Goal: Information Seeking & Learning: Check status

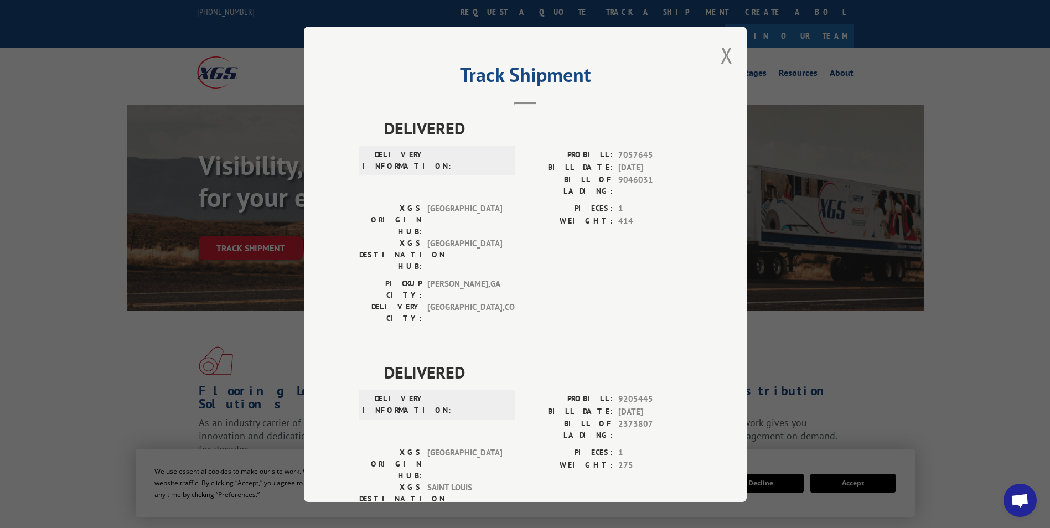
click at [720, 62] on button "Close modal" at bounding box center [726, 54] width 12 height 29
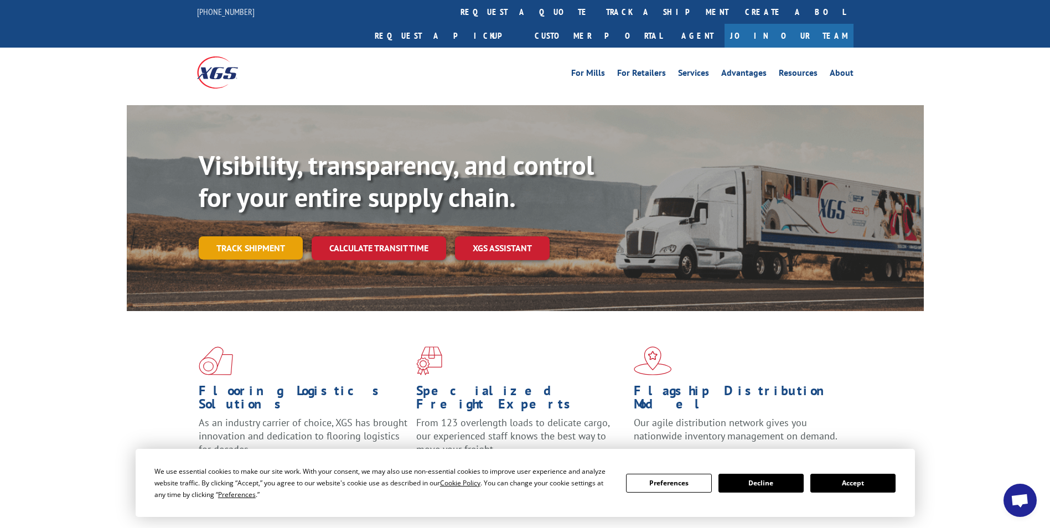
click at [262, 236] on link "Track shipment" at bounding box center [251, 247] width 104 height 23
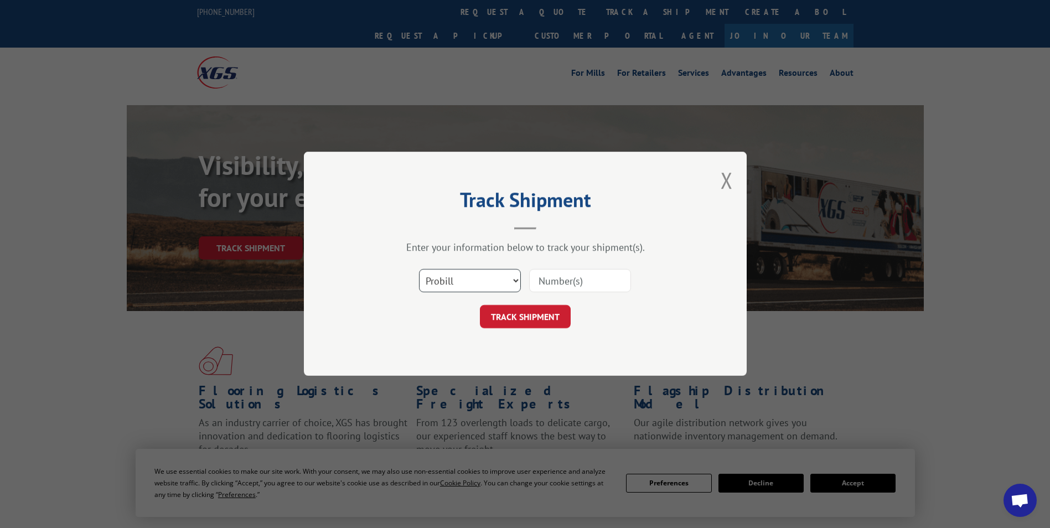
click at [442, 284] on select "Select category... Probill BOL PO" at bounding box center [470, 280] width 102 height 23
select select "po"
click at [419, 269] on select "Select category... Probill BOL PO" at bounding box center [470, 280] width 102 height 23
click at [562, 281] on input at bounding box center [580, 280] width 102 height 23
paste input "24533374"
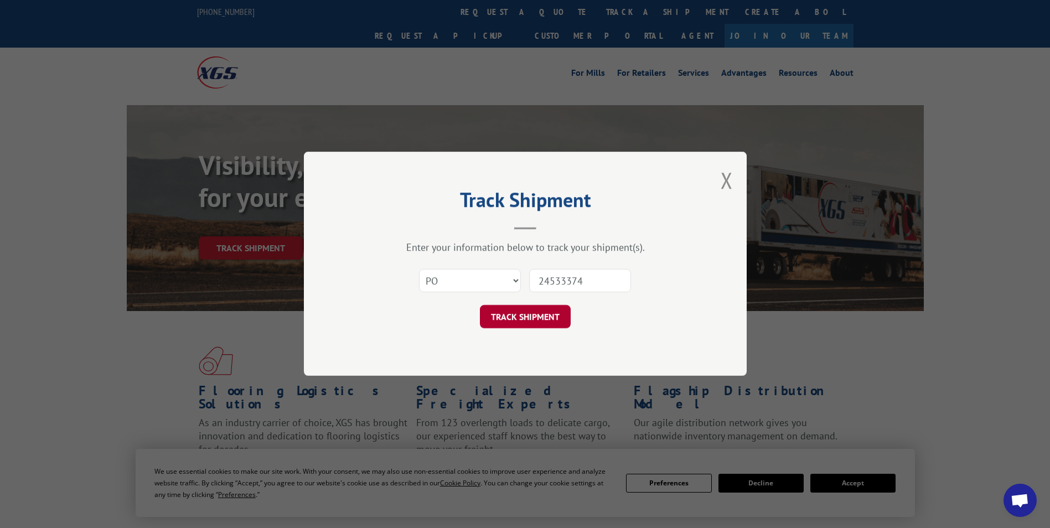
type input "24533374"
click at [515, 308] on button "TRACK SHIPMENT" at bounding box center [525, 316] width 91 height 23
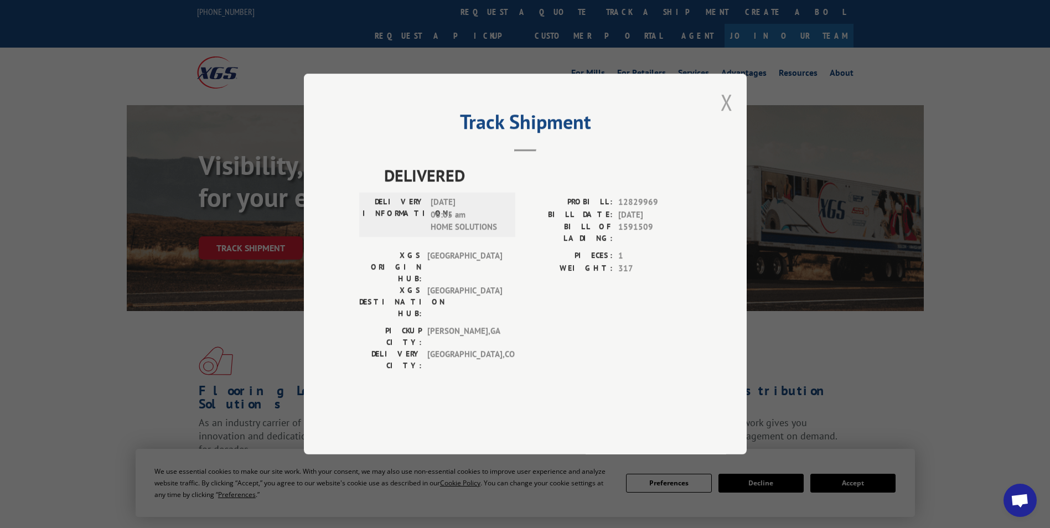
click at [724, 117] on button "Close modal" at bounding box center [726, 101] width 12 height 29
